Goal: Check status

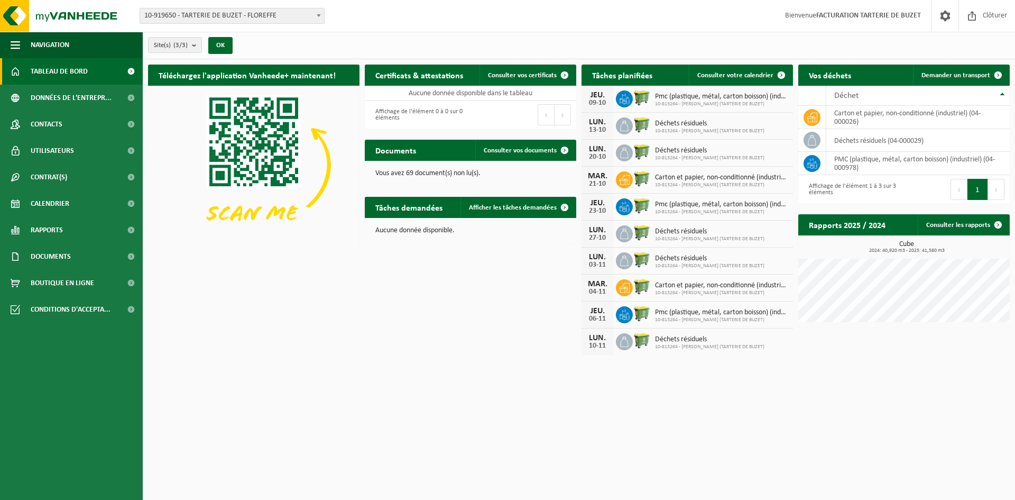
click at [454, 286] on div "Téléchargez l'application Vanheede+ maintenant! Cachez Certificats & attestatio…" at bounding box center [578, 209] width 867 height 301
click at [56, 204] on span "Calendrier" at bounding box center [50, 203] width 39 height 26
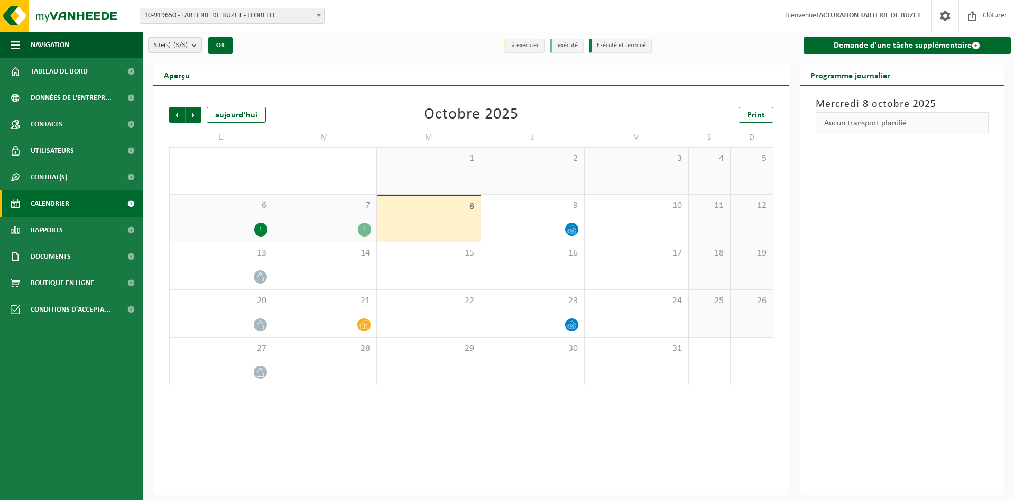
click at [359, 225] on div "1" at bounding box center [364, 230] width 13 height 14
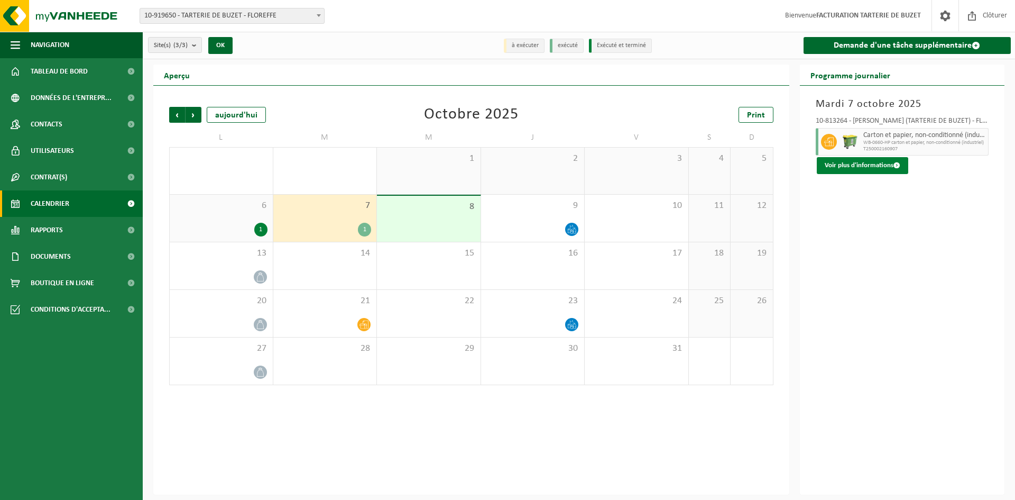
click at [878, 167] on button "Voir plus d'informations" at bounding box center [862, 165] width 91 height 17
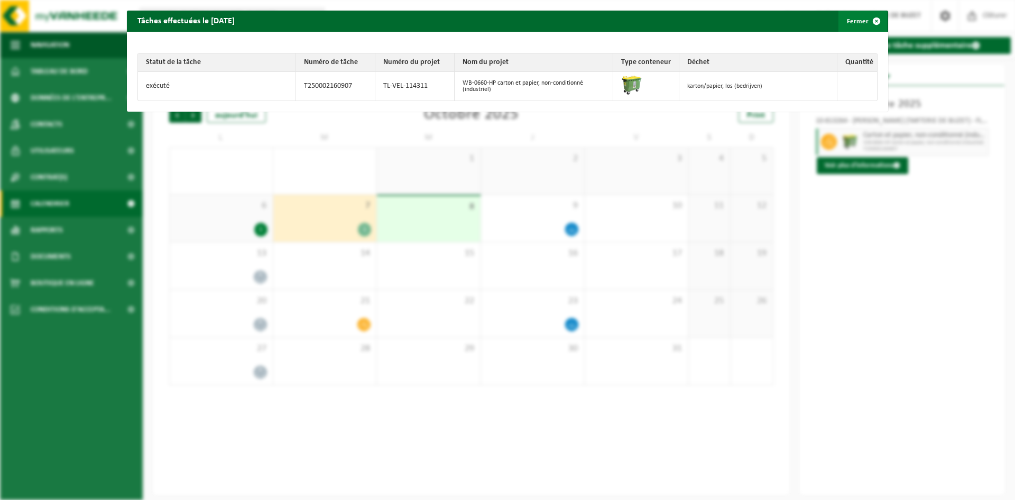
click at [866, 23] on span "button" at bounding box center [876, 21] width 21 height 21
